Goal: Task Accomplishment & Management: Manage account settings

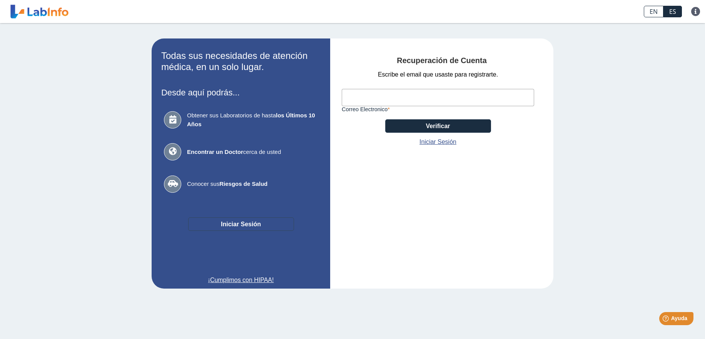
click at [232, 226] on button "Iniciar Sesión" at bounding box center [241, 223] width 106 height 13
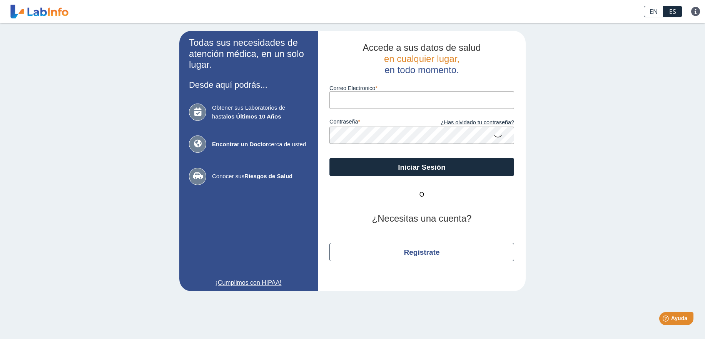
paste input "[EMAIL_ADDRESS][DOMAIN_NAME]"
type input "[EMAIL_ADDRESS][DOMAIN_NAME]"
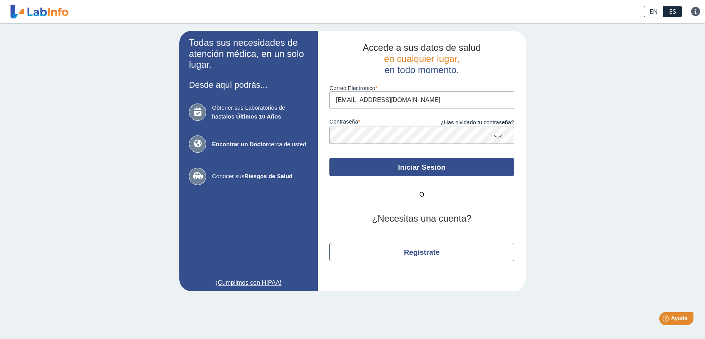
click at [378, 164] on button "Iniciar Sesión" at bounding box center [421, 167] width 185 height 18
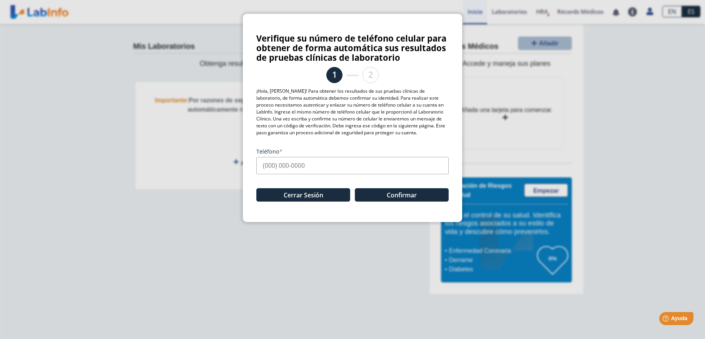
click at [264, 165] on input "Teléfono" at bounding box center [352, 165] width 192 height 17
type input "[PHONE_NUMBER]"
click at [384, 192] on button "Confirmar" at bounding box center [402, 194] width 94 height 13
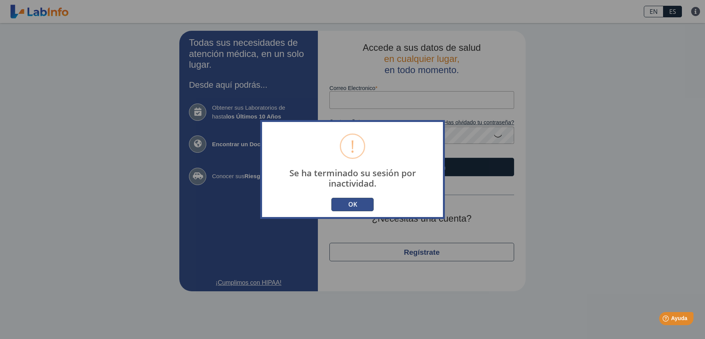
click at [357, 207] on button "OK" at bounding box center [352, 204] width 42 height 13
